Goal: Complete application form

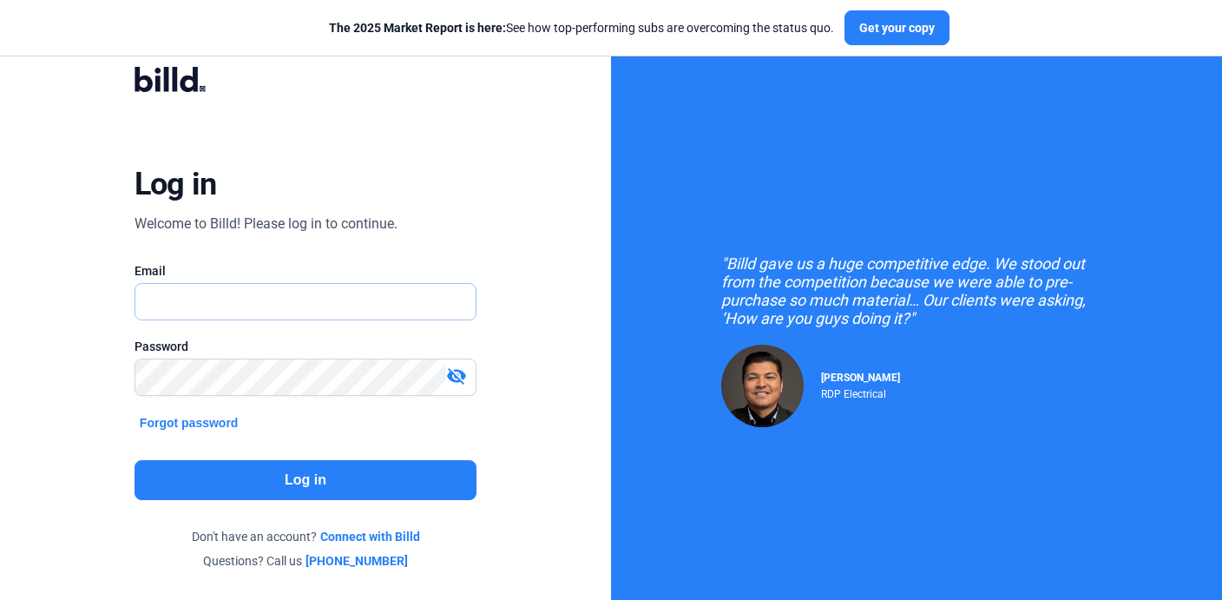
type input "[PERSON_NAME][EMAIL_ADDRESS][PERSON_NAME][DOMAIN_NAME]"
click at [340, 482] on button "Log in" at bounding box center [306, 480] width 342 height 40
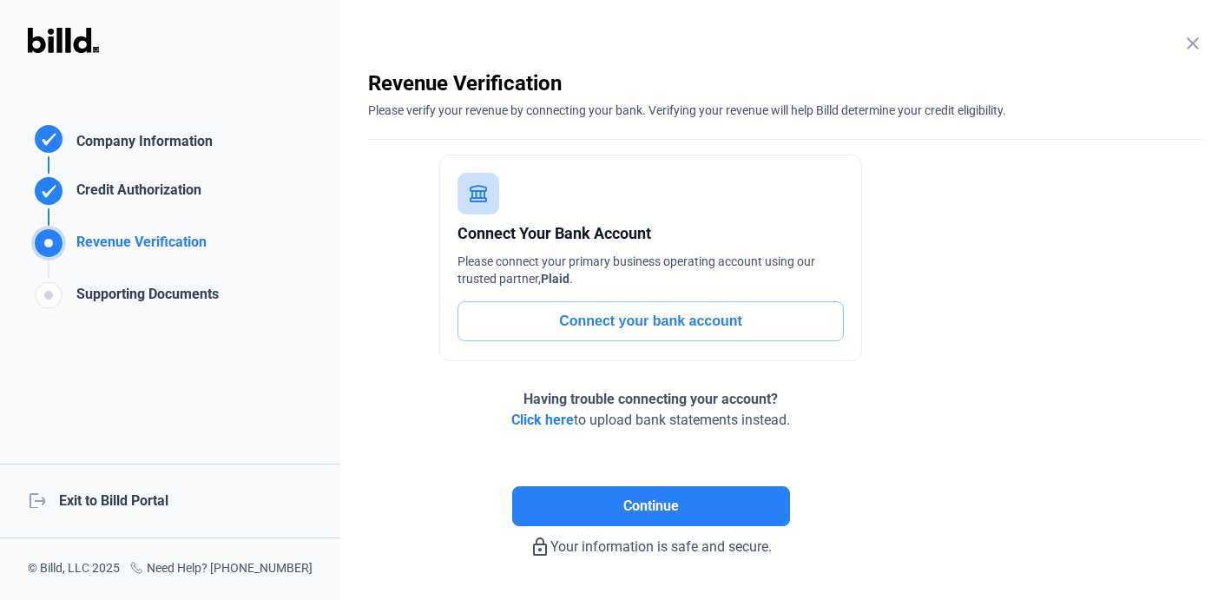
click at [132, 195] on div "Credit Authorization" at bounding box center [135, 194] width 132 height 29
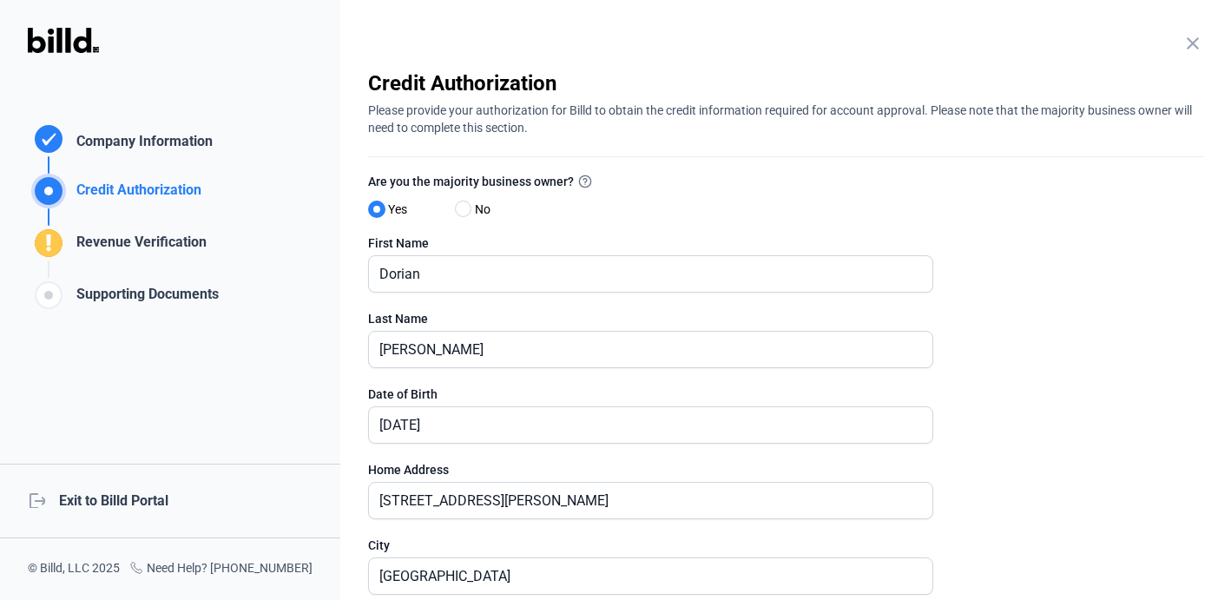
click at [131, 245] on div "Revenue Verification" at bounding box center [137, 246] width 137 height 29
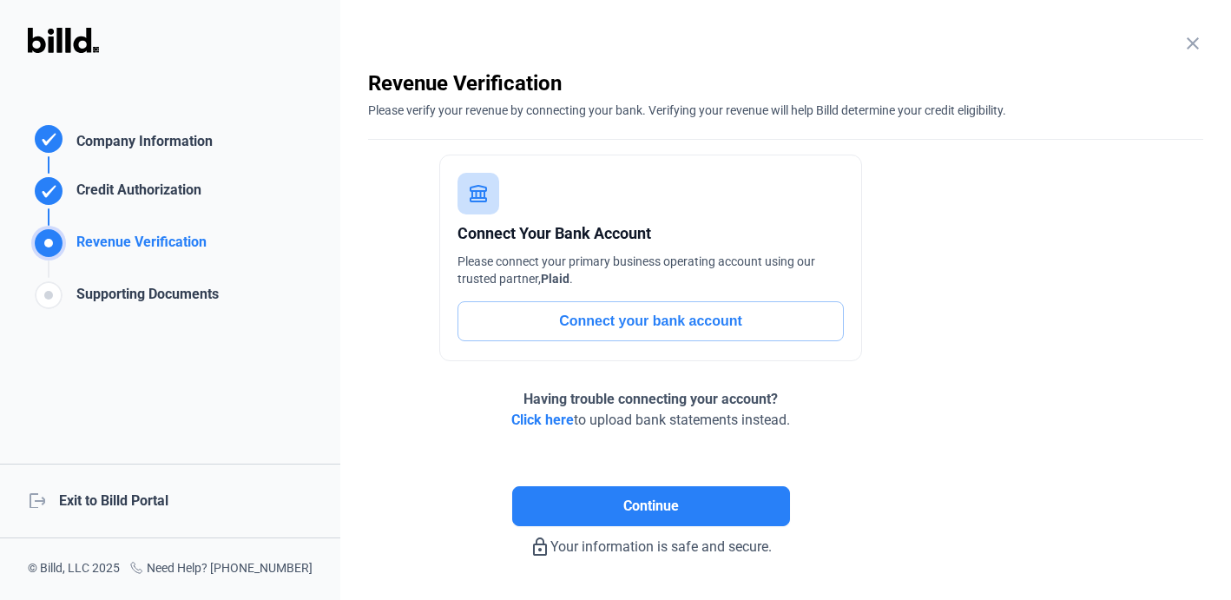
drag, startPoint x: 239, startPoint y: 292, endPoint x: 74, endPoint y: 243, distance: 171.9
click at [74, 243] on div "Revenue Verification Company Information Credit Authorization Revenue Verificat…" at bounding box center [123, 217] width 246 height 191
click at [113, 245] on div "Revenue Verification" at bounding box center [137, 246] width 137 height 29
click at [652, 333] on button "Connect your bank account" at bounding box center [650, 321] width 386 height 40
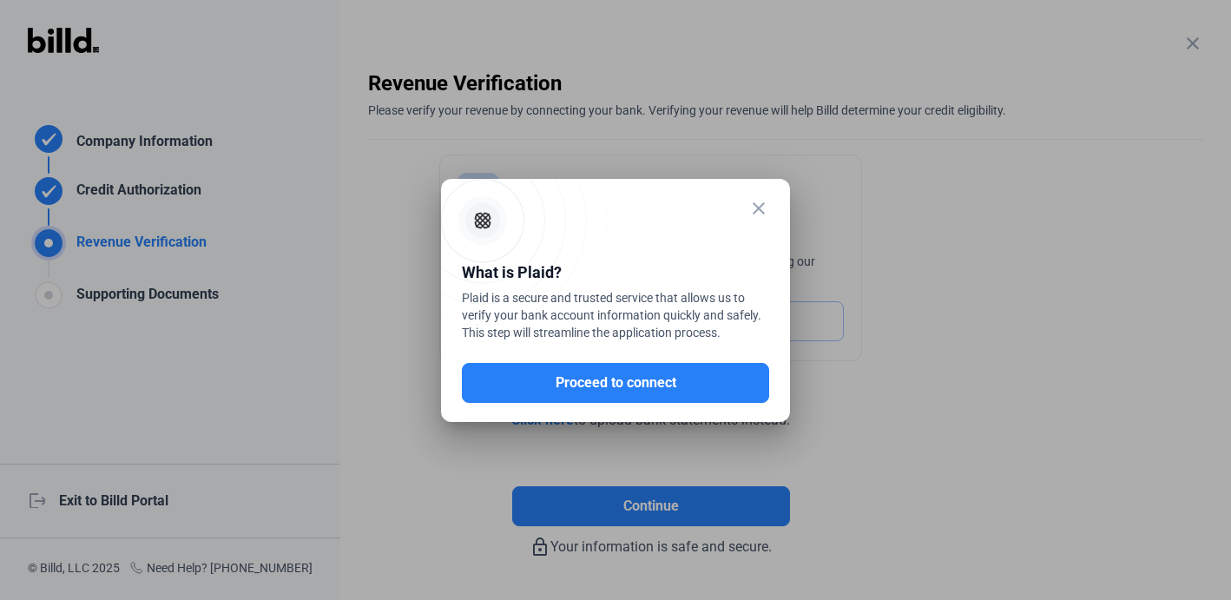
click at [765, 215] on mat-icon "close" at bounding box center [758, 208] width 21 height 21
